Goal: Check status

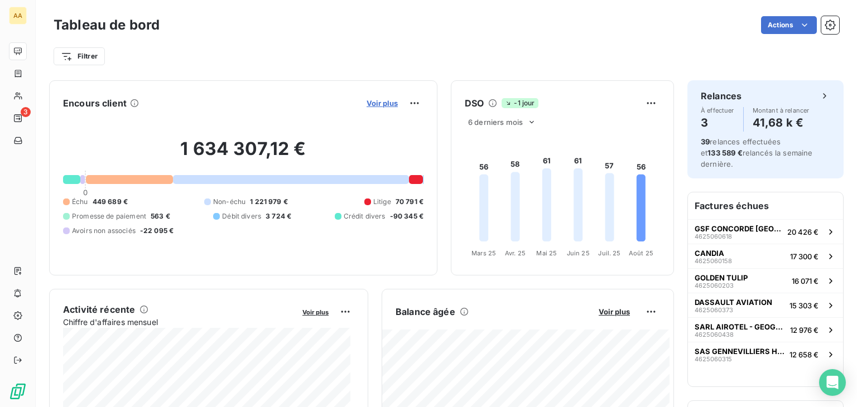
click at [379, 100] on span "Voir plus" at bounding box center [382, 103] width 31 height 9
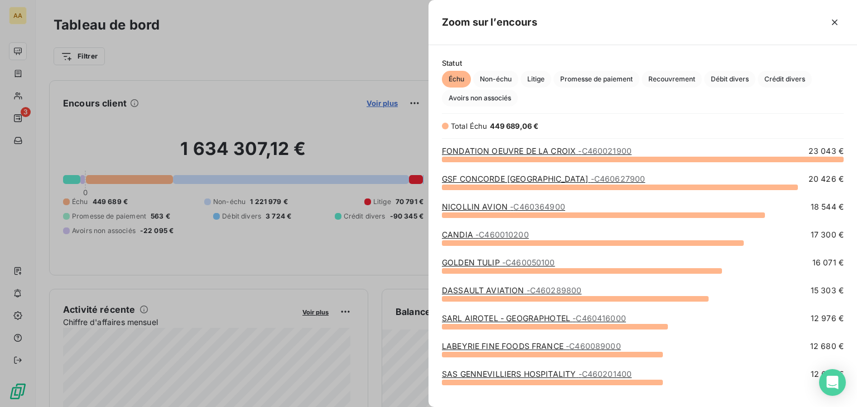
scroll to position [239, 420]
click at [504, 79] on span "Non-échu" at bounding box center [495, 79] width 45 height 17
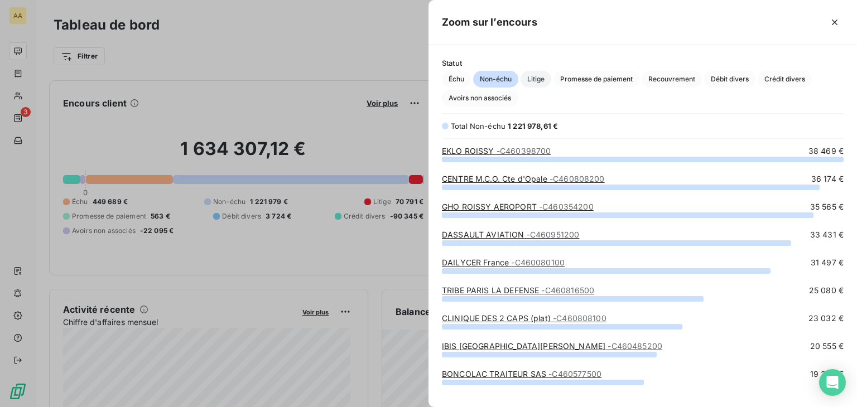
click at [536, 78] on span "Litige" at bounding box center [536, 79] width 31 height 17
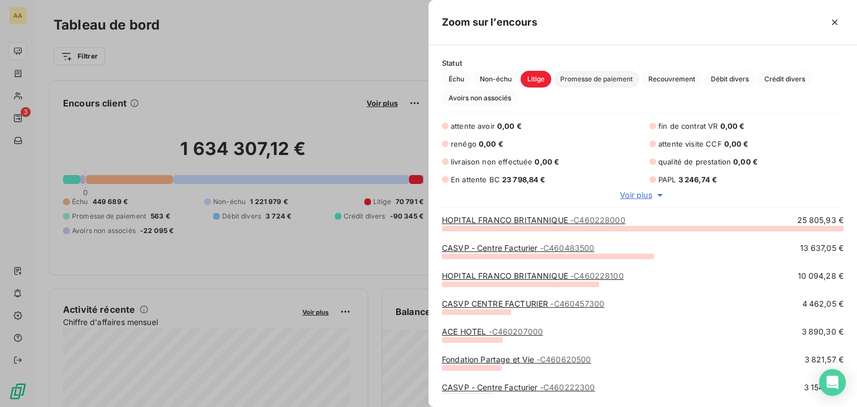
scroll to position [171, 420]
click at [591, 81] on span "Promesse de paiement" at bounding box center [597, 79] width 86 height 17
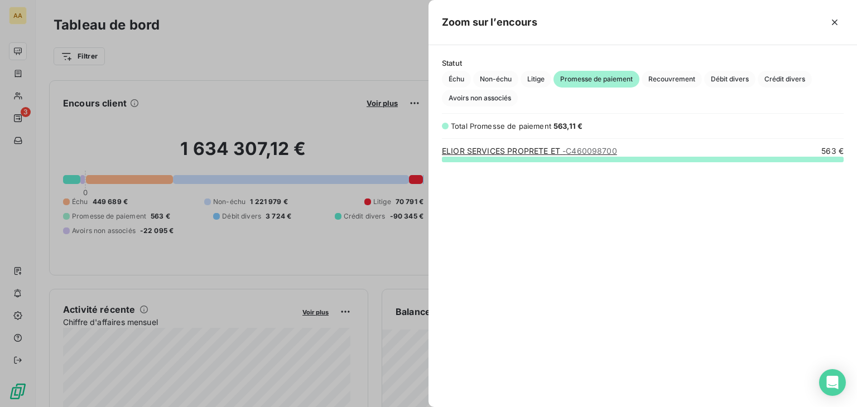
scroll to position [239, 420]
click at [651, 80] on span "Recouvrement" at bounding box center [672, 79] width 60 height 17
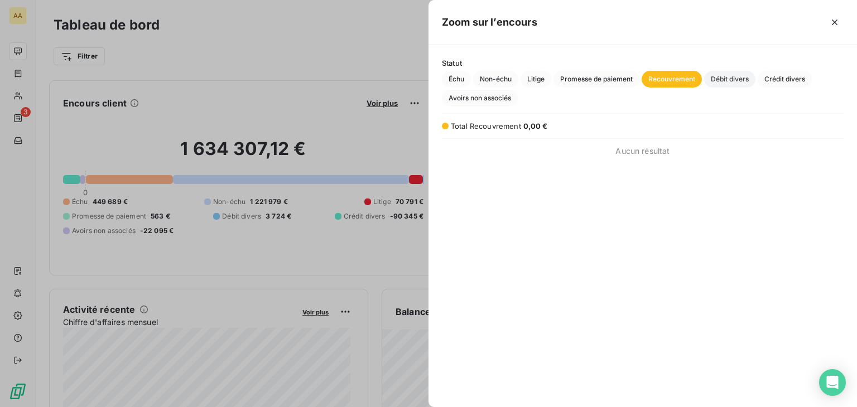
click at [740, 78] on span "Débit divers" at bounding box center [729, 79] width 51 height 17
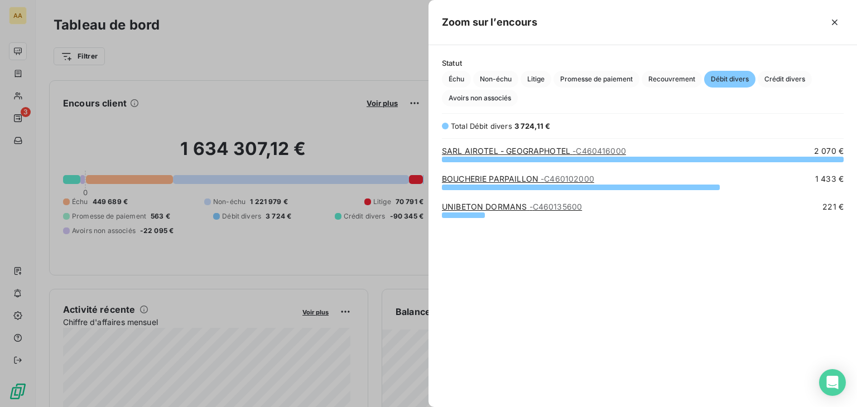
click at [772, 68] on div "Statut Échu Non-échu Litige Promesse de paiement Recouvrement Débit divers Créd…" at bounding box center [643, 83] width 429 height 48
click at [781, 74] on span "Crédit divers" at bounding box center [785, 79] width 54 height 17
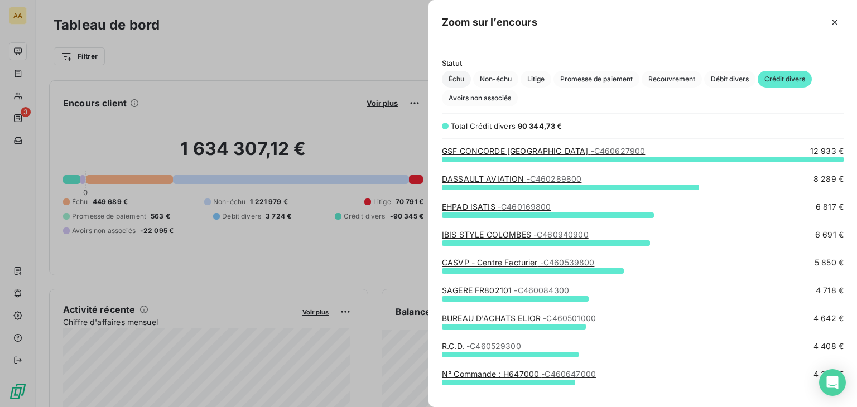
click at [455, 82] on span "Échu" at bounding box center [456, 79] width 29 height 17
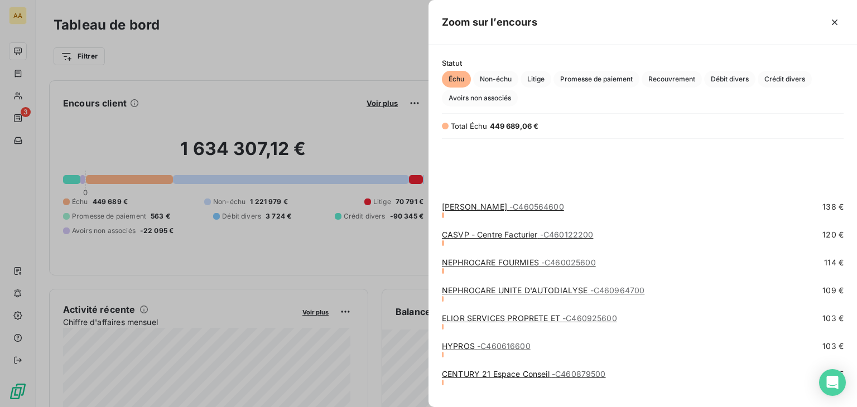
scroll to position [3738, 0]
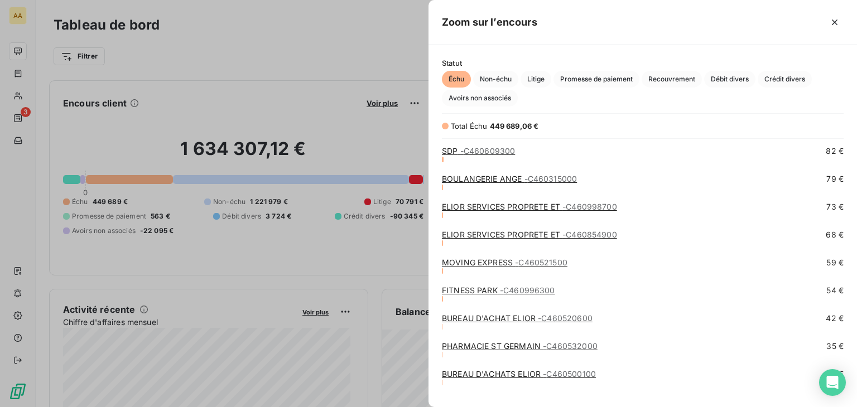
click at [309, 63] on div at bounding box center [428, 203] width 857 height 407
